Goal: Navigation & Orientation: Go to known website

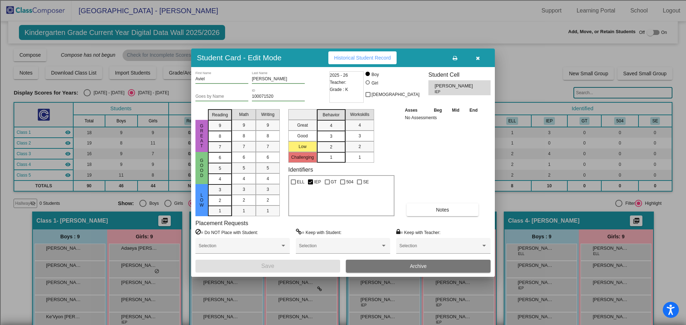
scroll to position [143, 0]
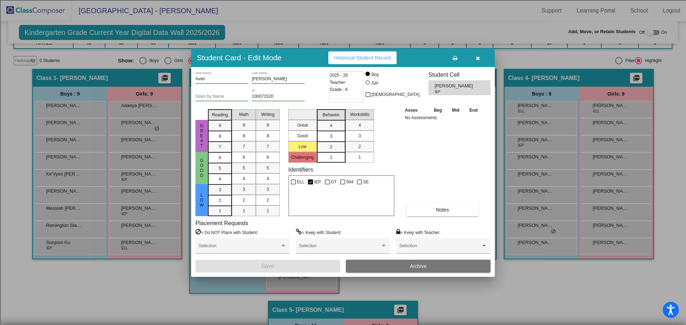
click at [475, 59] on button "button" at bounding box center [477, 57] width 23 height 13
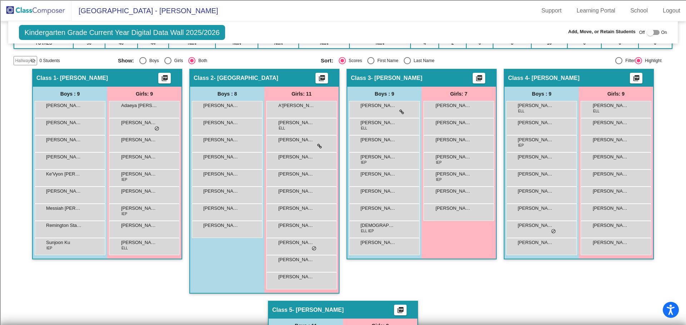
click at [47, 7] on img at bounding box center [35, 10] width 71 height 21
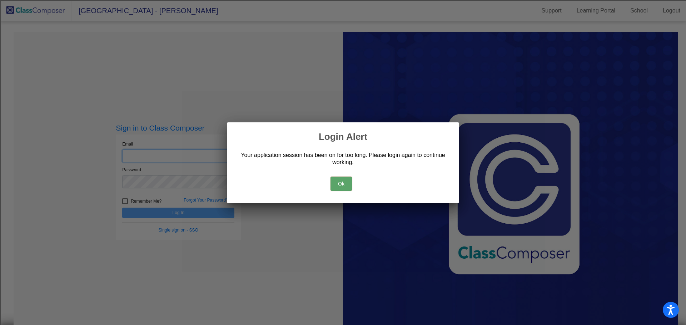
type input "[EMAIL_ADDRESS][DOMAIN_NAME]"
click at [348, 184] on button "Ok" at bounding box center [340, 184] width 21 height 14
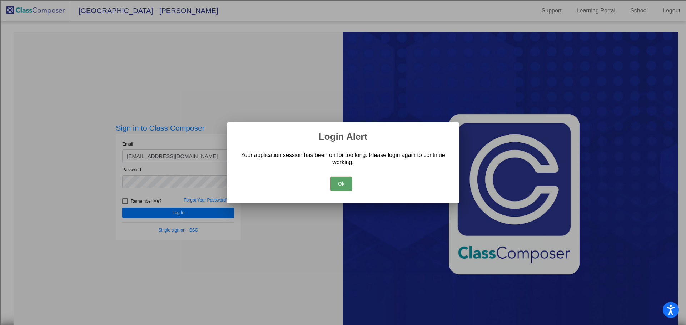
click at [345, 186] on button "Ok" at bounding box center [340, 184] width 21 height 14
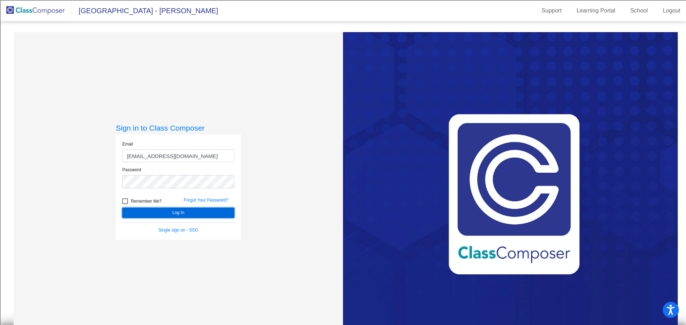
click at [150, 212] on button "Log In" at bounding box center [178, 213] width 112 height 10
